Goal: Navigation & Orientation: Find specific page/section

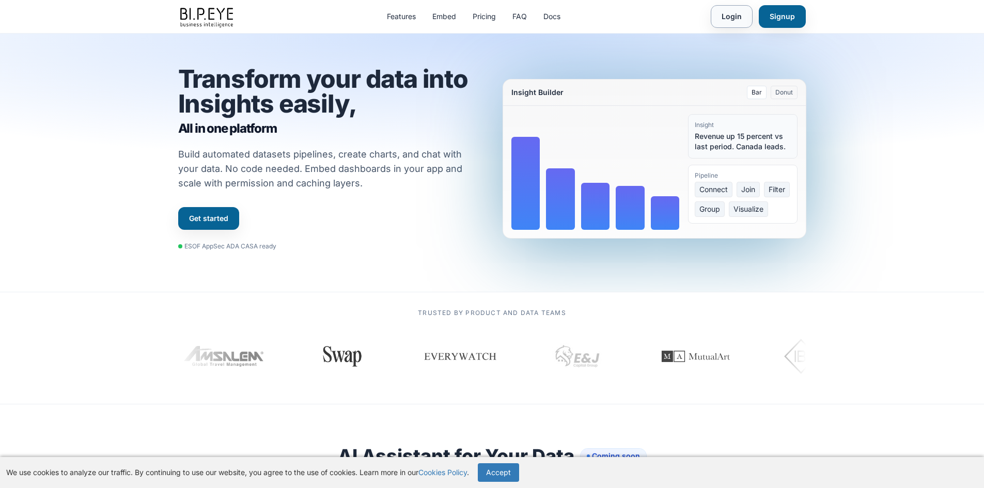
click at [735, 18] on link "Login" at bounding box center [732, 16] width 42 height 23
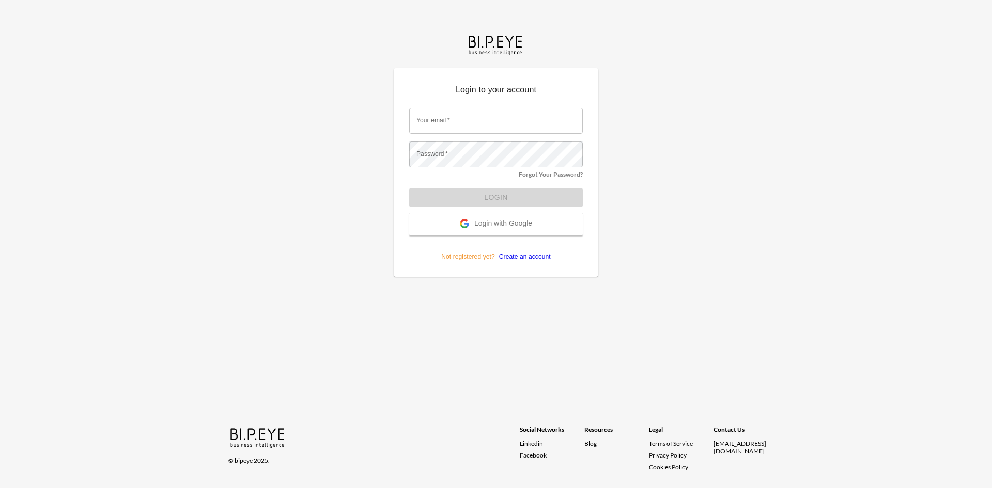
click at [485, 228] on span "Login with Google" at bounding box center [503, 224] width 58 height 10
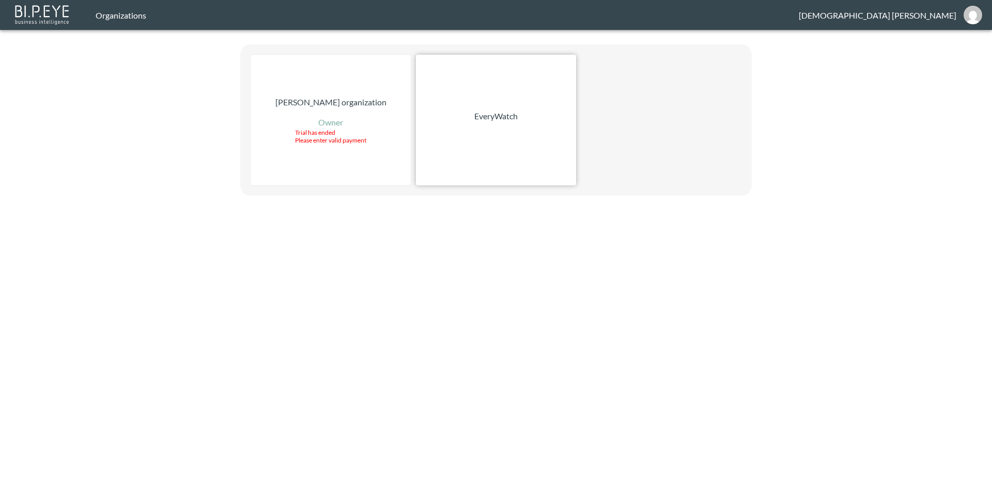
click at [467, 122] on div "EveryWatch" at bounding box center [496, 120] width 160 height 131
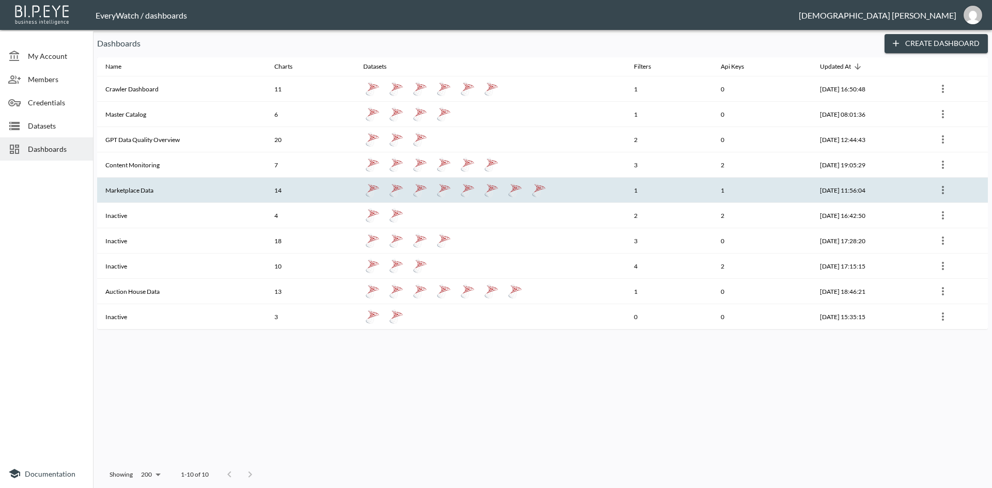
click at [157, 178] on th "Marketplace Data" at bounding box center [181, 190] width 169 height 25
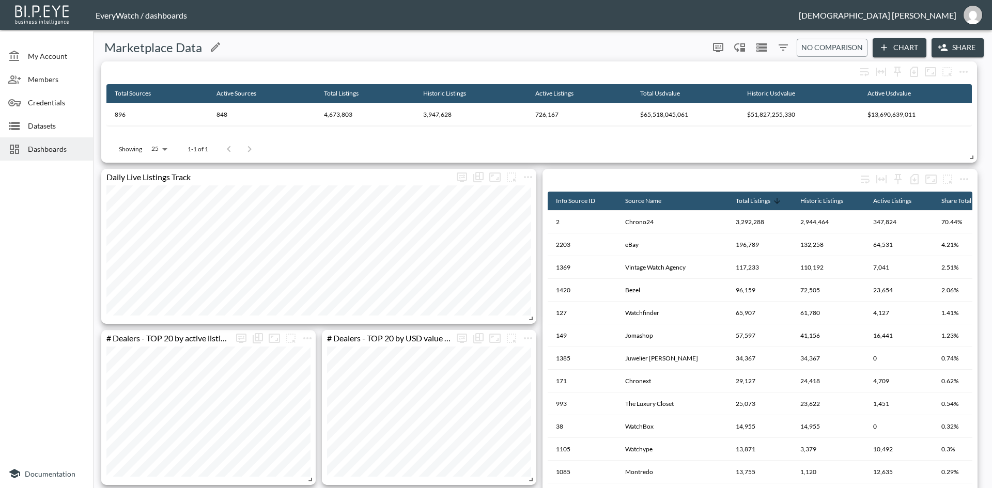
drag, startPoint x: 443, startPoint y: 52, endPoint x: 439, endPoint y: 46, distance: 6.7
click at [443, 52] on div "Marketplace Data" at bounding box center [400, 47] width 607 height 17
